Goal: Task Accomplishment & Management: Complete application form

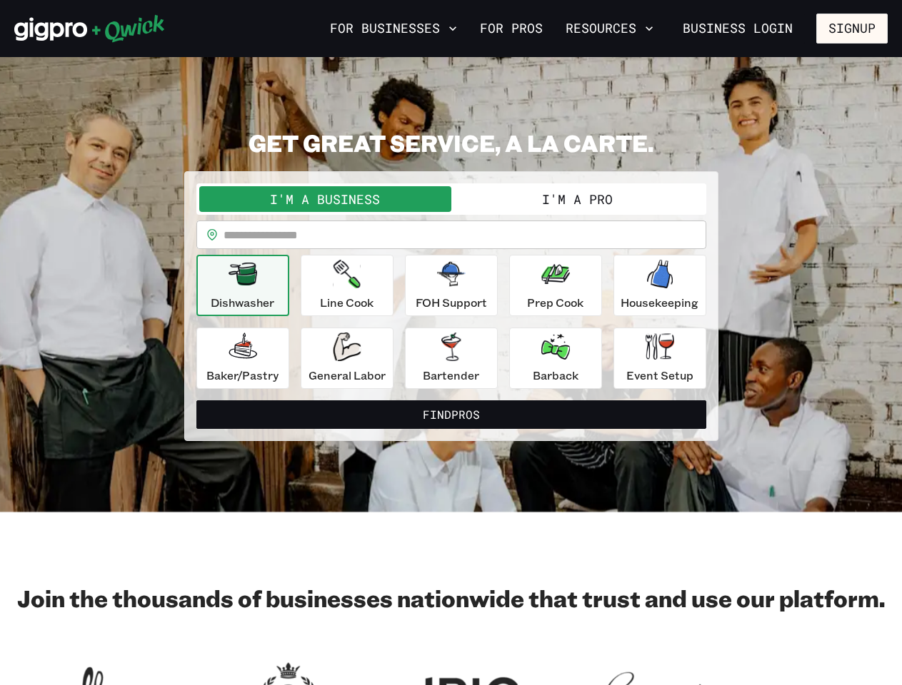
click at [393, 29] on button "For Businesses" at bounding box center [393, 28] width 139 height 24
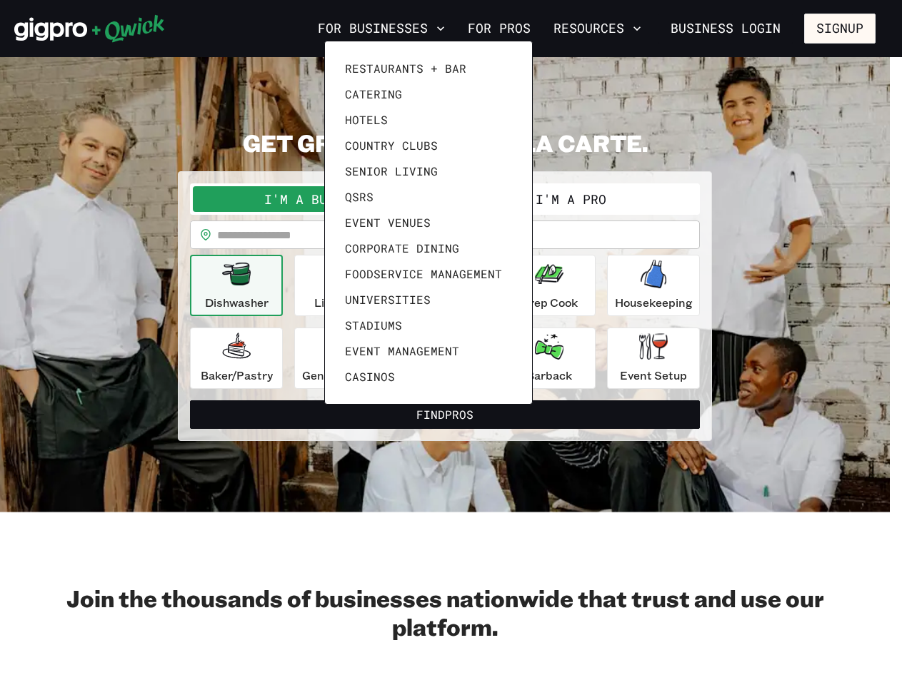
click at [609, 29] on div at bounding box center [451, 342] width 902 height 685
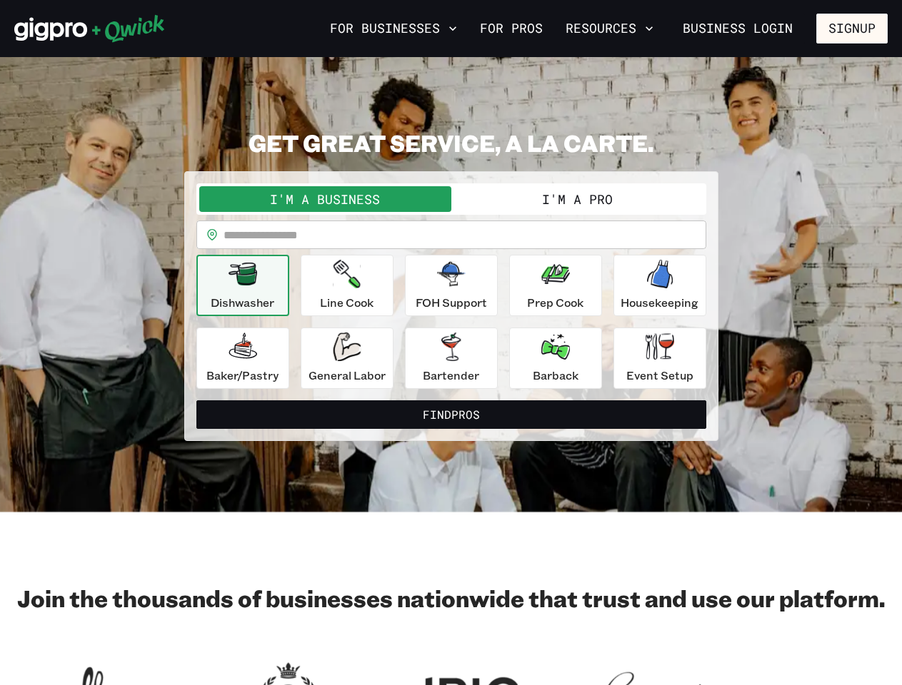
click at [852, 29] on div "Restaurants + Bar Catering Hotels Country Clubs Senior Living QSRs Event Venues…" at bounding box center [451, 342] width 902 height 685
click at [325, 199] on button "I'm a Business" at bounding box center [325, 199] width 252 height 26
click at [577, 199] on button "I'm a Pro" at bounding box center [577, 199] width 252 height 26
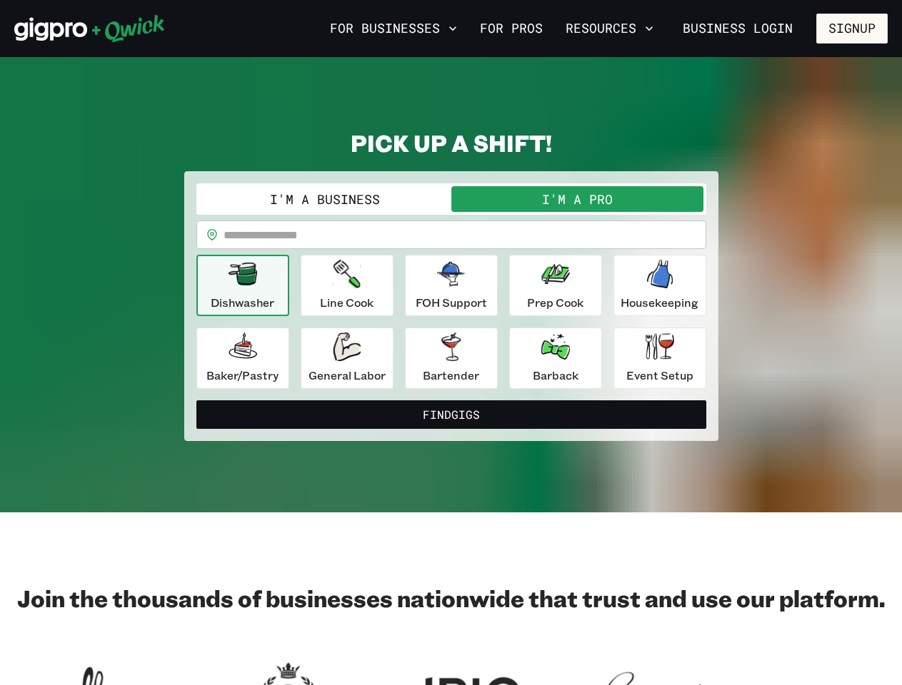
click at [451, 235] on input "text" at bounding box center [464, 235] width 483 height 29
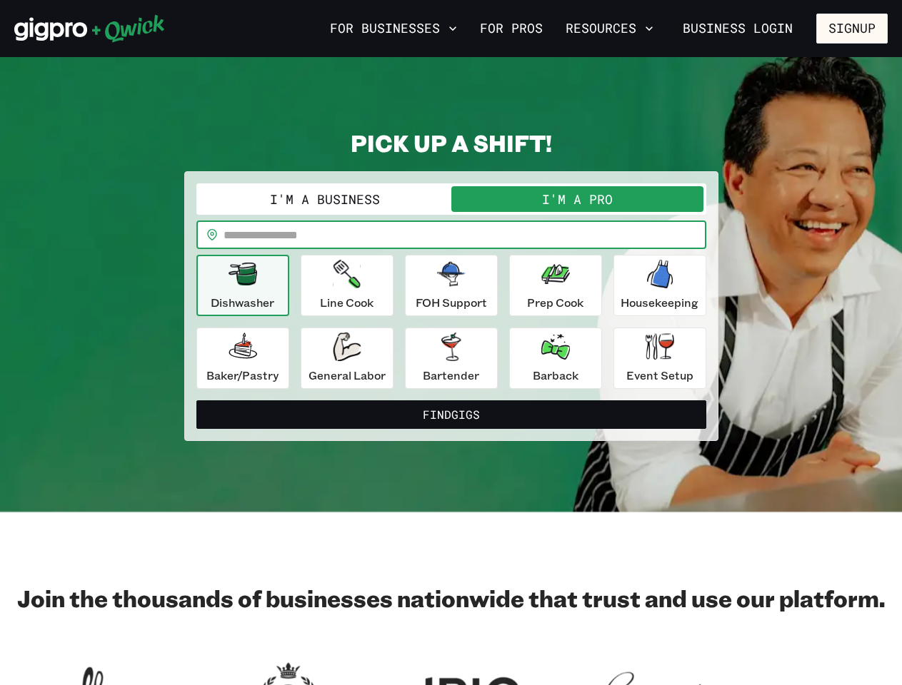
click at [243, 286] on icon "button" at bounding box center [242, 274] width 29 height 23
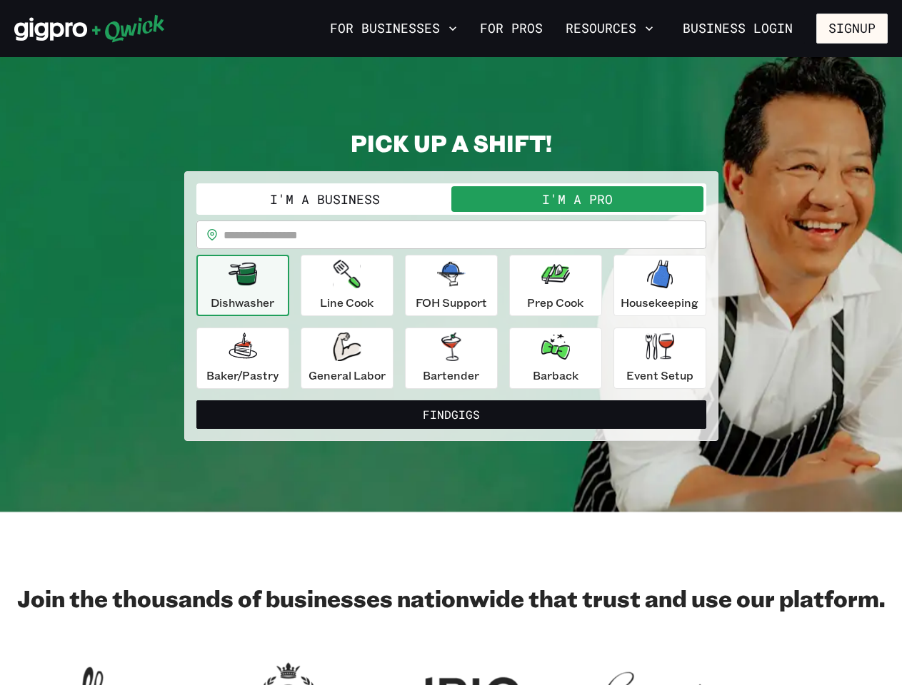
click at [347, 286] on icon "button" at bounding box center [346, 274] width 27 height 29
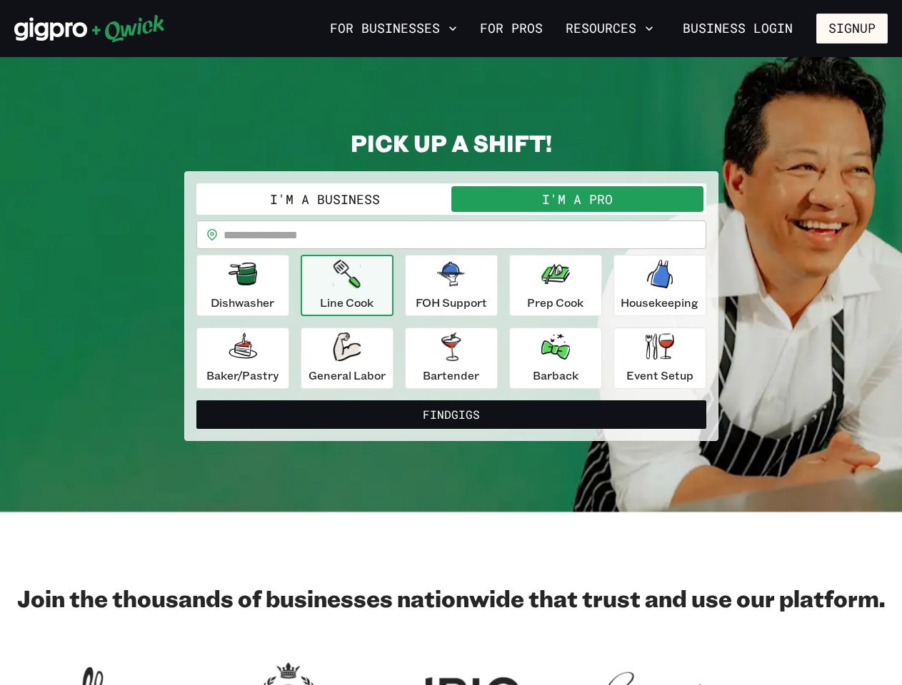
click at [451, 286] on icon "button" at bounding box center [451, 274] width 29 height 24
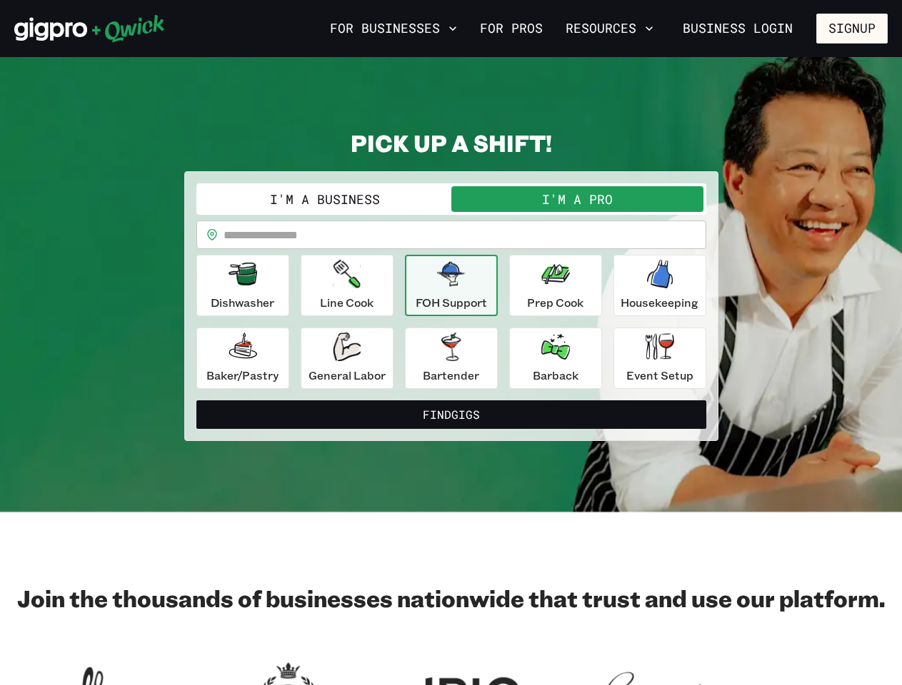
click at [556, 286] on icon "button" at bounding box center [555, 274] width 29 height 29
